Goal: Navigation & Orientation: Find specific page/section

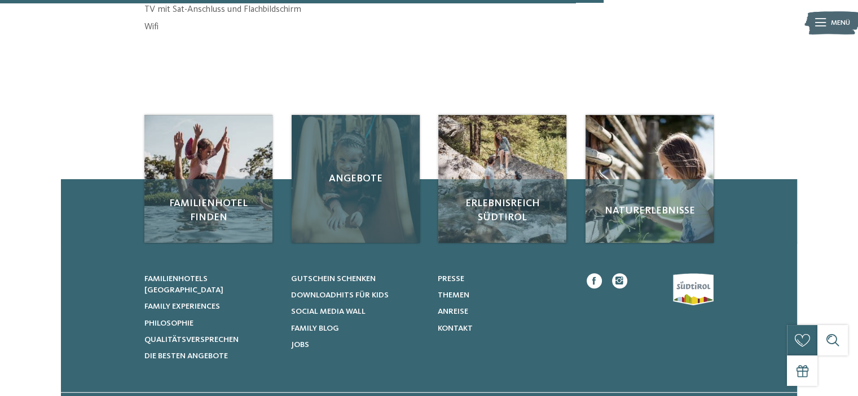
scroll to position [451, 0]
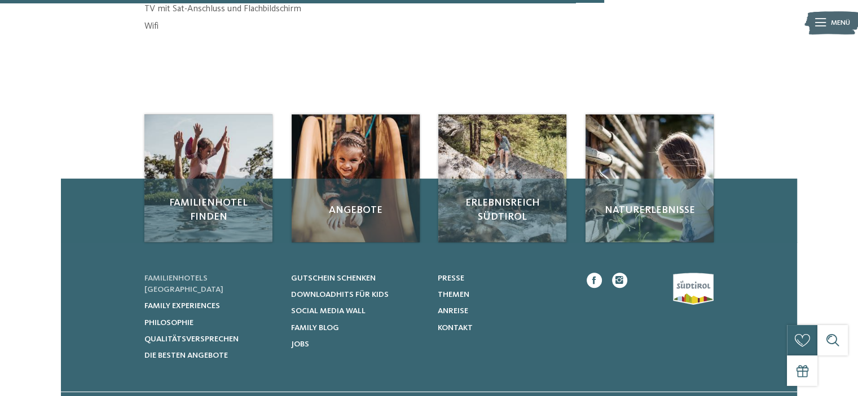
click at [219, 279] on span "Familienhotels [GEOGRAPHIC_DATA]" at bounding box center [183, 284] width 79 height 19
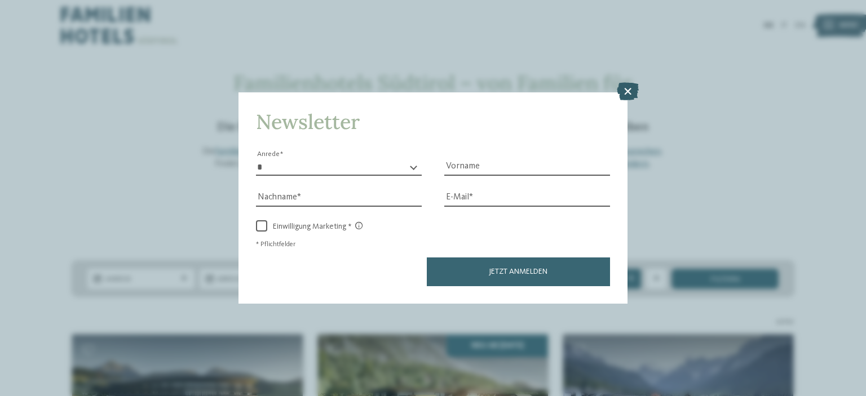
click at [627, 92] on icon at bounding box center [628, 91] width 22 height 18
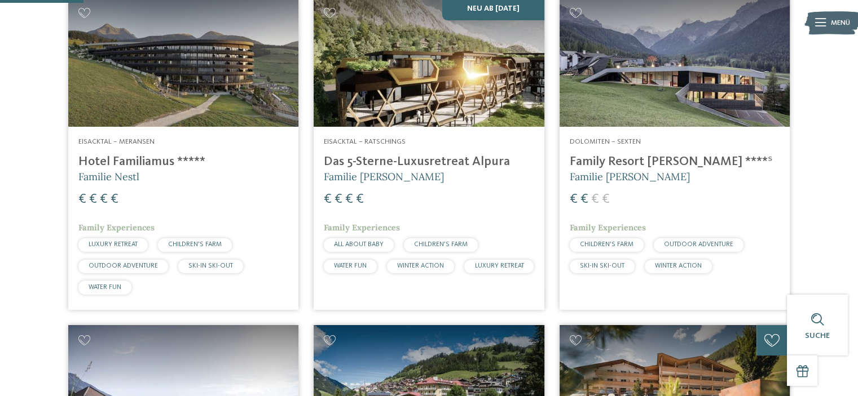
scroll to position [338, 0]
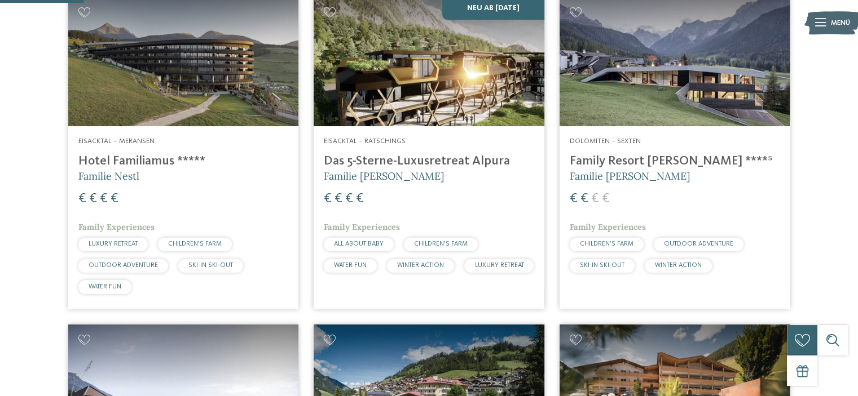
click at [209, 268] on span "SKI-IN SKI-OUT" at bounding box center [210, 265] width 45 height 7
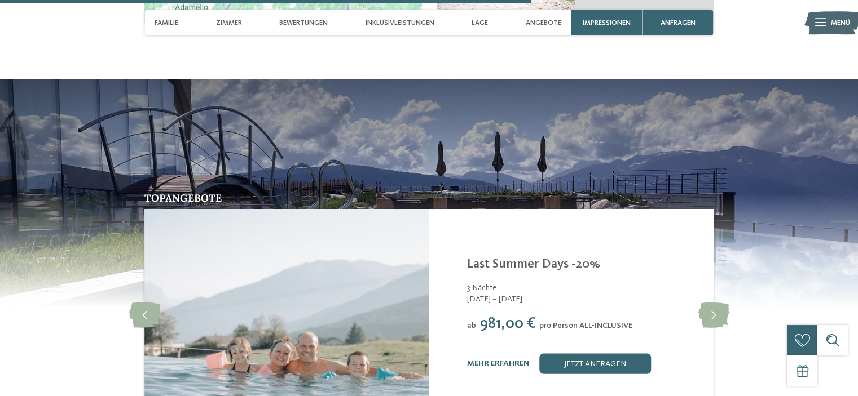
scroll to position [2312, 0]
